Goal: Task Accomplishment & Management: Manage account settings

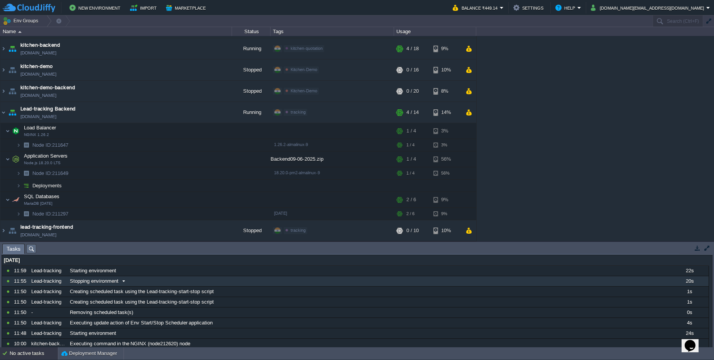
click at [140, 276] on div "Stopping environment" at bounding box center [368, 281] width 601 height 10
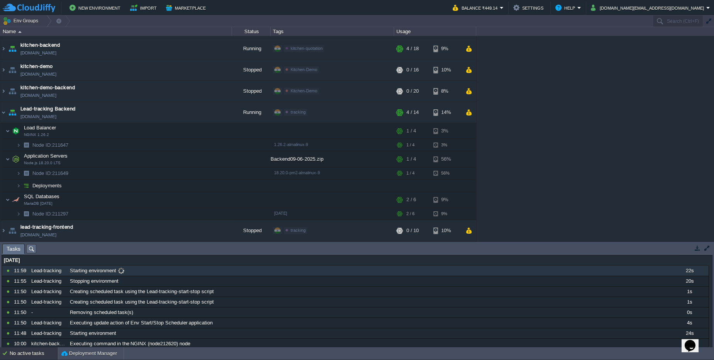
click at [119, 271] on span at bounding box center [121, 270] width 10 height 7
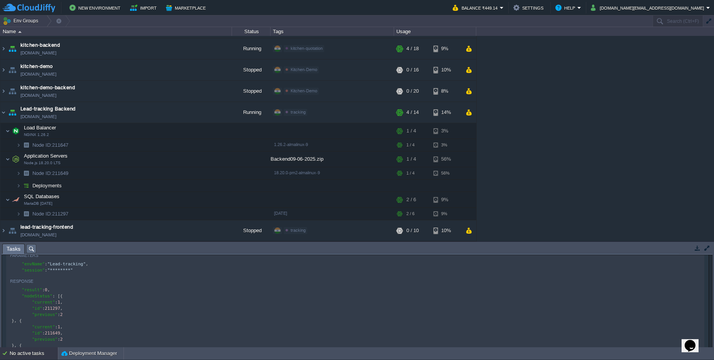
scroll to position [93, 0]
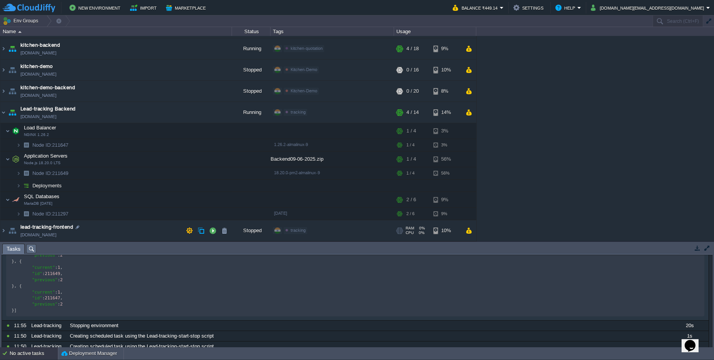
click at [170, 223] on td "lead-tracking-frontend lead-tracking-frontend.cloudjiffy.net" at bounding box center [115, 230] width 231 height 21
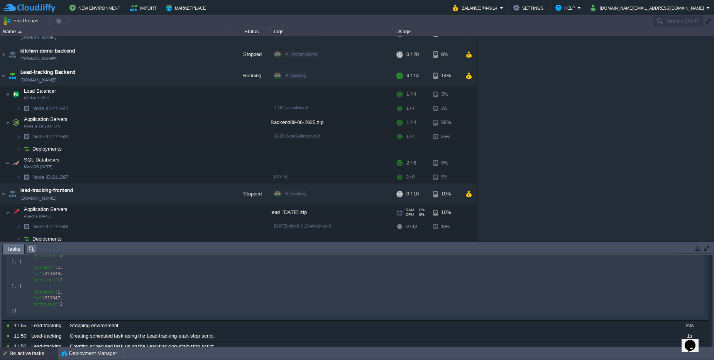
drag, startPoint x: 154, startPoint y: 231, endPoint x: 151, endPoint y: 241, distance: 9.8
click at [151, 240] on tbody "lead-tracking-frontend lead-tracking-frontend.cloudjiffy.net Stopped tracking E…" at bounding box center [238, 215] width 476 height 62
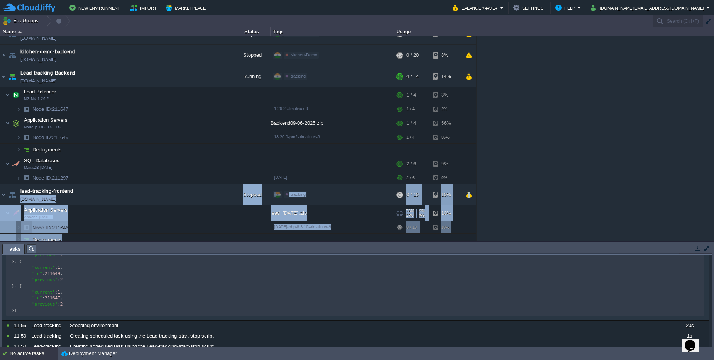
scroll to position [102, 0]
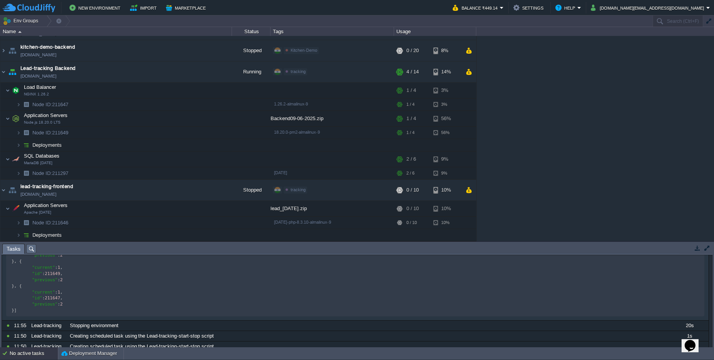
click at [612, 160] on div "AUMBackend aumbackend.cloudjiffy.net Running aum Edit RAM 26% CPU 1% 7 / 21 4% …" at bounding box center [357, 138] width 714 height 205
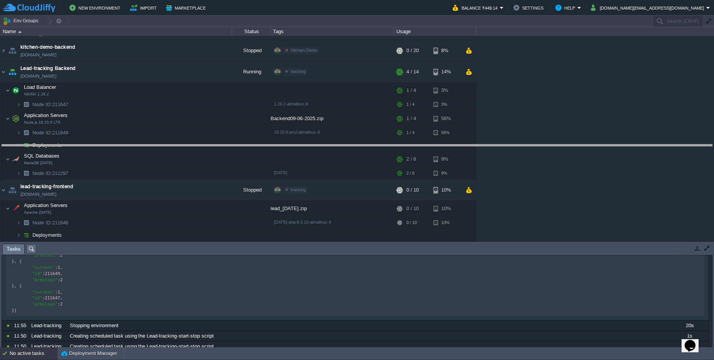
drag, startPoint x: 219, startPoint y: 253, endPoint x: 212, endPoint y: 154, distance: 99.4
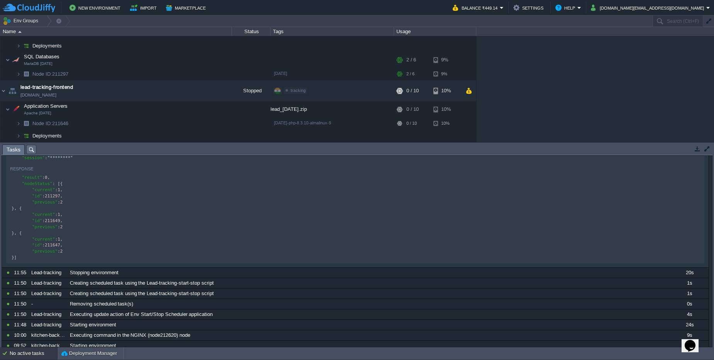
scroll to position [0, 0]
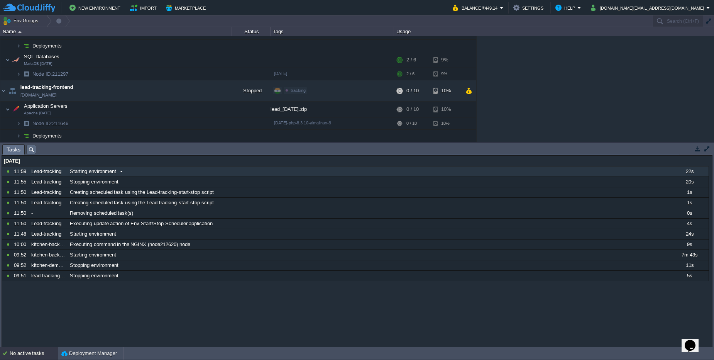
click at [110, 171] on span "Starting environment" at bounding box center [93, 171] width 46 height 7
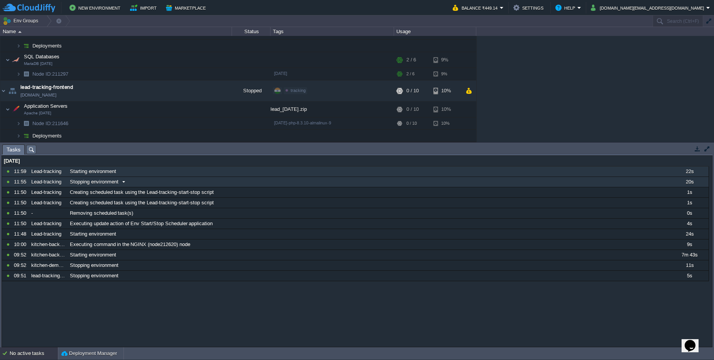
click at [130, 182] on div "Stopping environment" at bounding box center [368, 182] width 601 height 10
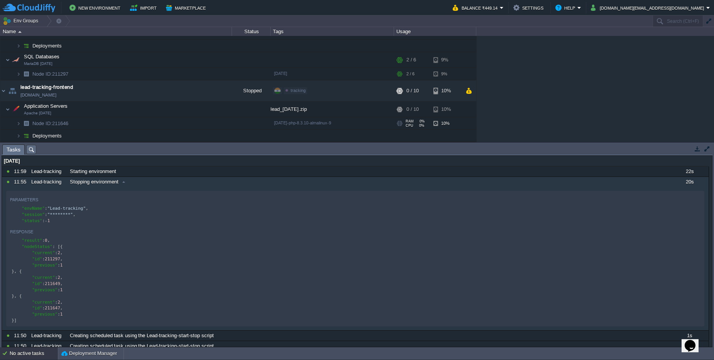
click at [65, 124] on span "Node ID: 211646" at bounding box center [51, 123] width 38 height 7
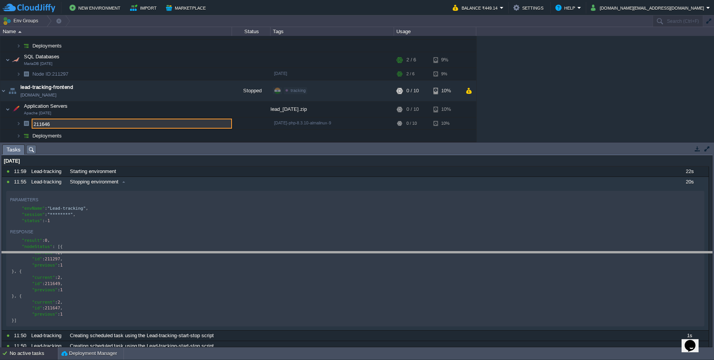
drag, startPoint x: 302, startPoint y: 148, endPoint x: 295, endPoint y: 255, distance: 107.1
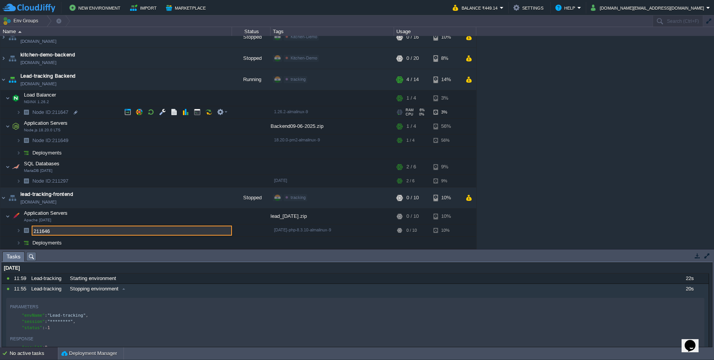
click at [63, 113] on span "Node ID: 211647" at bounding box center [51, 112] width 38 height 7
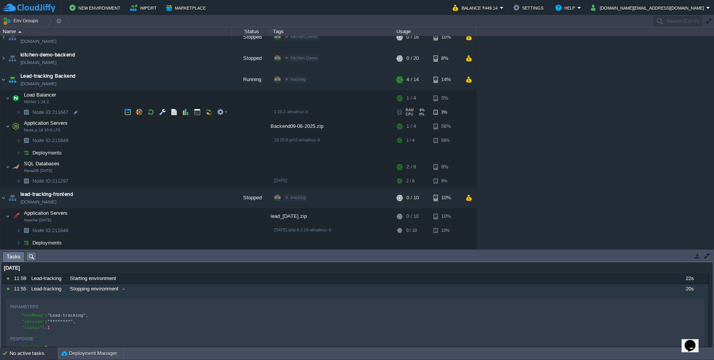
click at [63, 113] on span "Node ID: 211647" at bounding box center [51, 112] width 38 height 7
type input "211647"
click at [144, 99] on td at bounding box center [139, 98] width 12 height 12
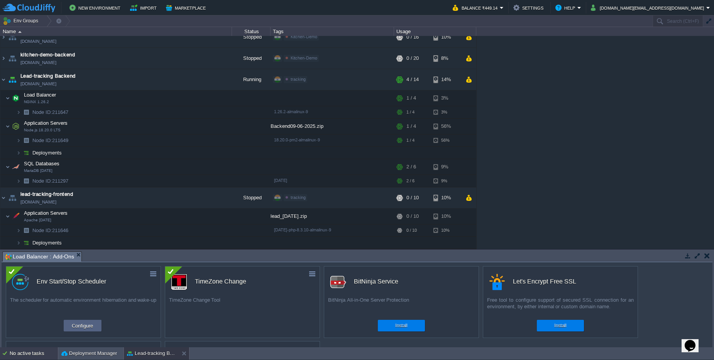
click at [30, 352] on div "No active tasks" at bounding box center [34, 353] width 48 height 12
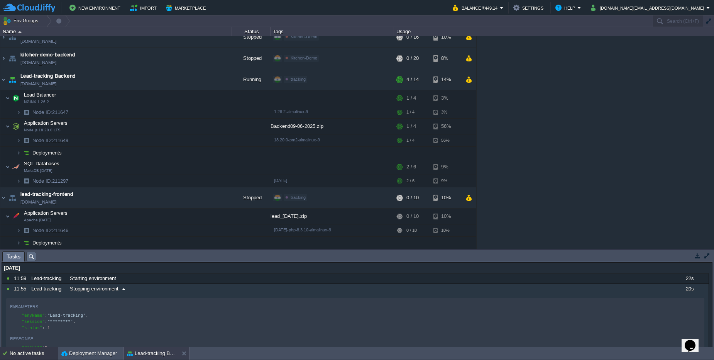
click at [132, 359] on div "Lead-tracking Backend" at bounding box center [151, 353] width 55 height 12
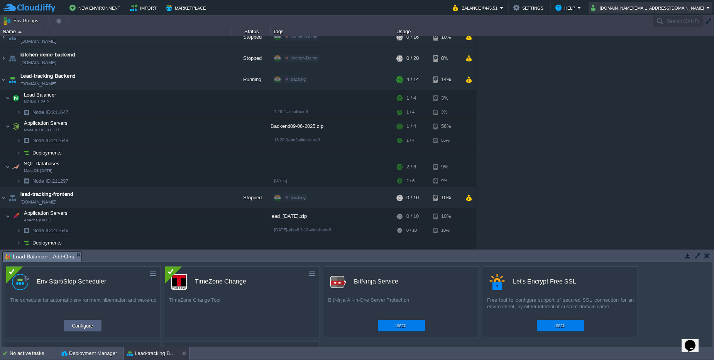
click at [670, 8] on button "kalkisoft.digital@gmail.com" at bounding box center [648, 7] width 115 height 9
click at [652, 49] on div "AUMBackend aumbackend.cloudjiffy.net Running aum Edit RAM 26% CPU 1% 7 / 21 4% …" at bounding box center [357, 142] width 714 height 213
click at [650, 10] on button "kalkisoft.digital@gmail.com" at bounding box center [648, 7] width 115 height 9
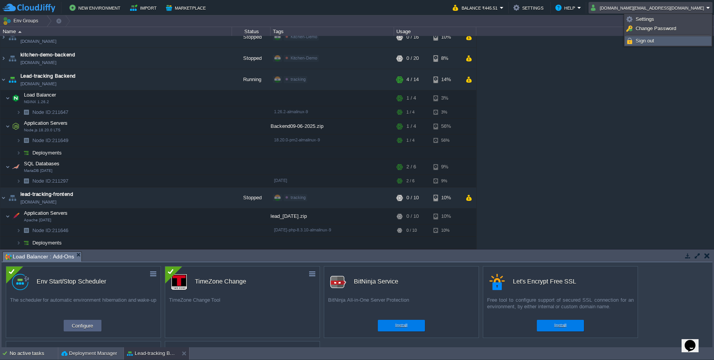
click at [641, 41] on span "Sign out" at bounding box center [644, 41] width 19 height 6
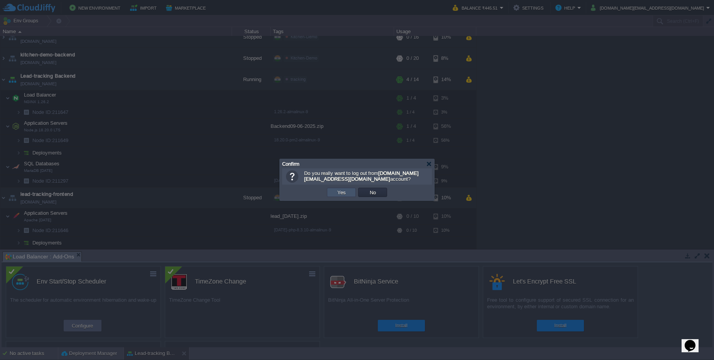
click at [346, 192] on button "Yes" at bounding box center [341, 192] width 13 height 7
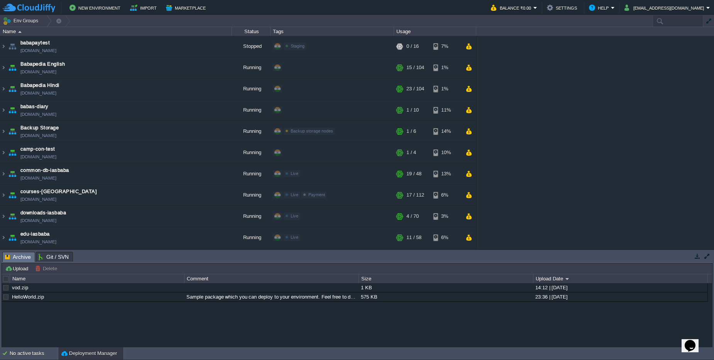
paste input "[TECHNICAL_ID]"
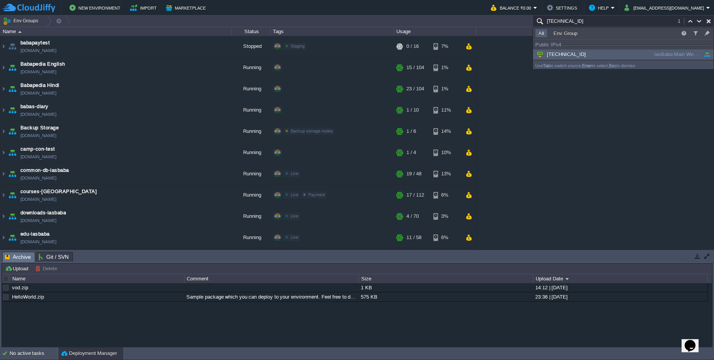
scroll to position [227, 0]
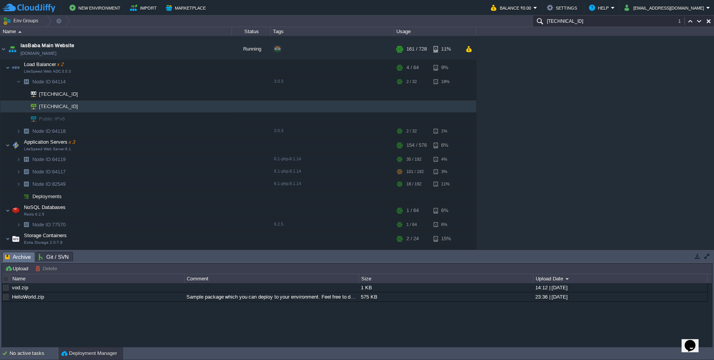
type input "[TECHNICAL_ID]"
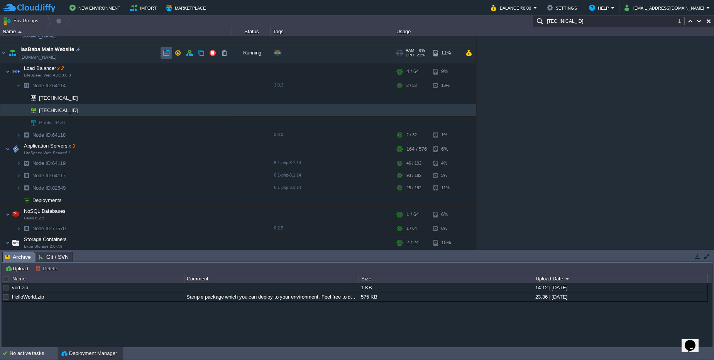
click at [169, 52] on button "button" at bounding box center [166, 52] width 7 height 7
click at [218, 73] on button "button" at bounding box center [220, 71] width 7 height 7
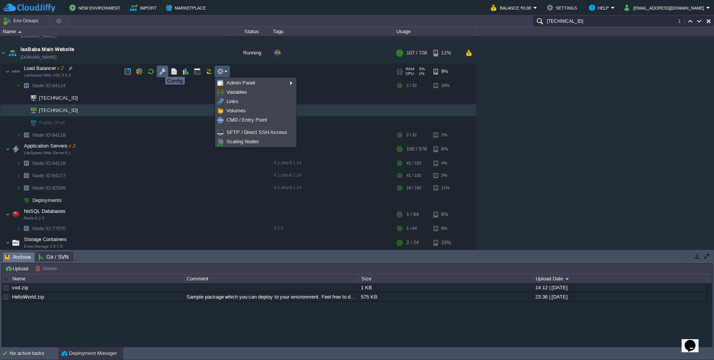
click at [162, 70] on button "button" at bounding box center [162, 71] width 7 height 7
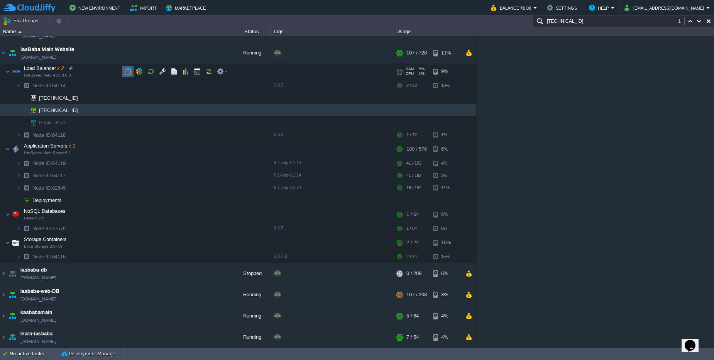
click at [125, 71] on button "button" at bounding box center [127, 71] width 7 height 7
click at [164, 52] on button "button" at bounding box center [166, 52] width 7 height 7
click at [179, 51] on button "button" at bounding box center [177, 52] width 7 height 7
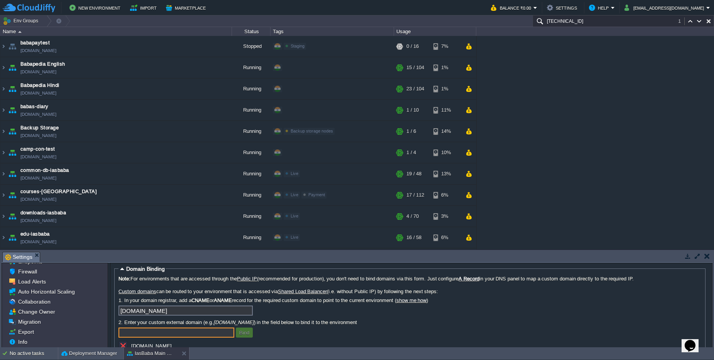
scroll to position [0, 0]
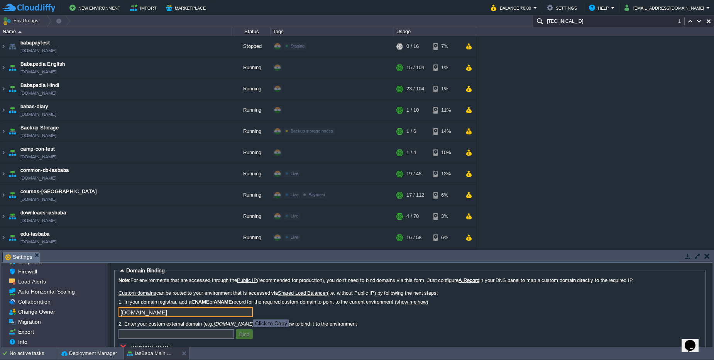
click at [247, 312] on input "[DOMAIN_NAME]" at bounding box center [185, 312] width 134 height 10
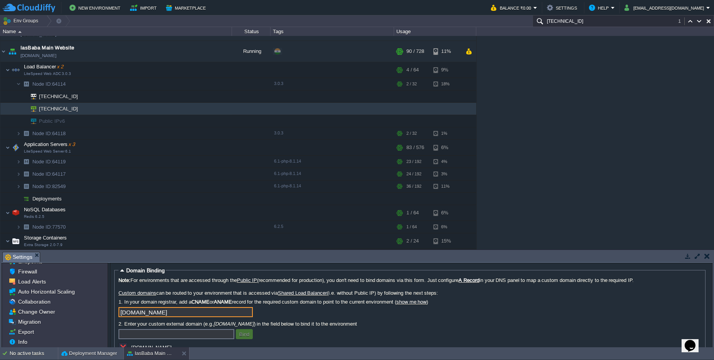
scroll to position [278, 0]
